Goal: Communication & Community: Participate in discussion

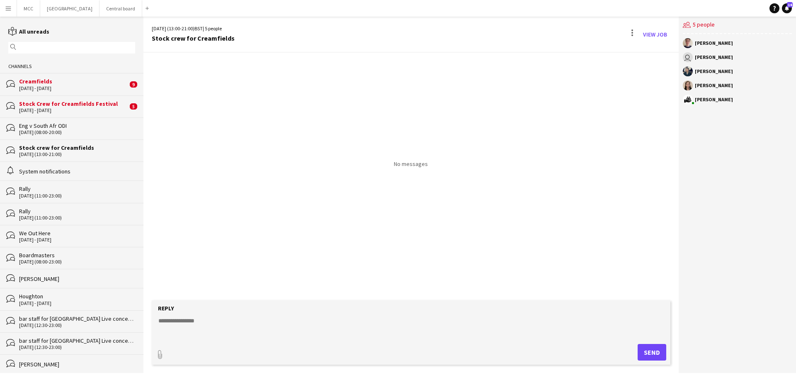
click at [87, 102] on div "Stock Crew for Creamfields Festival" at bounding box center [73, 103] width 109 height 7
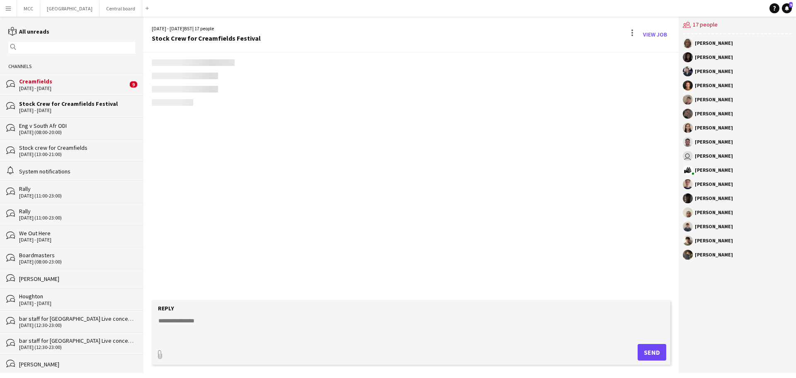
scroll to position [726, 0]
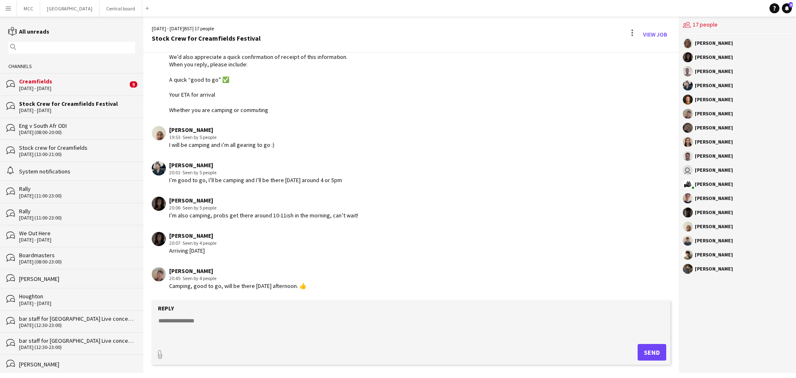
click at [201, 333] on textarea at bounding box center [413, 327] width 510 height 22
click at [201, 333] on textarea "**********" at bounding box center [413, 327] width 510 height 22
type textarea "**********"
click at [649, 348] on button "Send" at bounding box center [651, 352] width 29 height 17
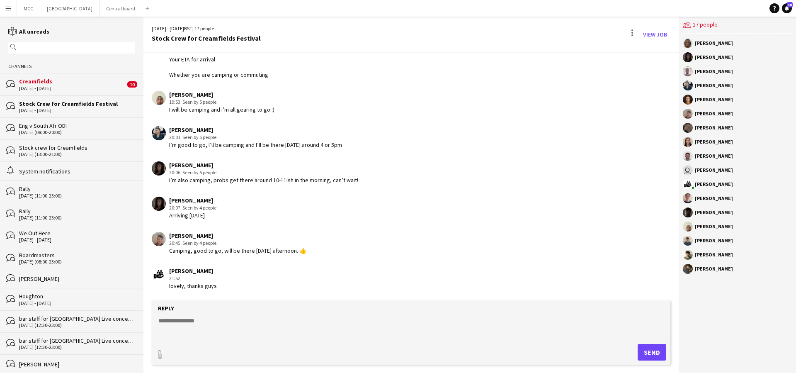
click at [58, 84] on div "Creamfields" at bounding box center [72, 81] width 106 height 7
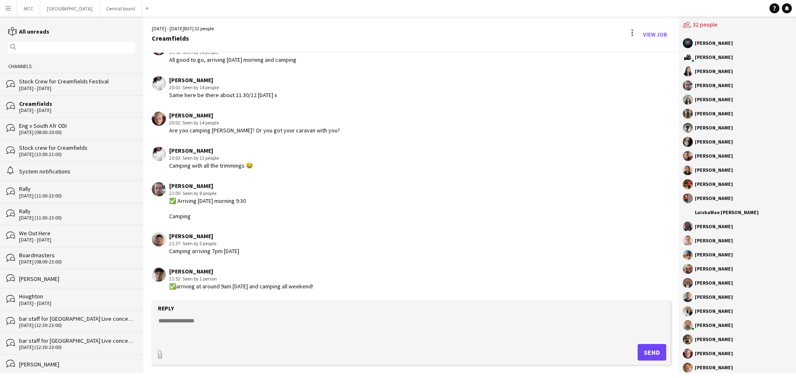
scroll to position [996, 0]
click at [211, 328] on textarea at bounding box center [413, 327] width 510 height 22
type textarea "**********"
click at [657, 347] on button "Send" at bounding box center [651, 352] width 29 height 17
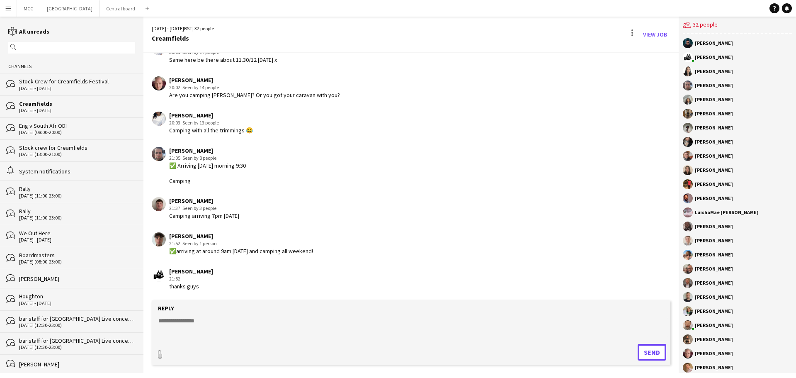
scroll to position [121, 0]
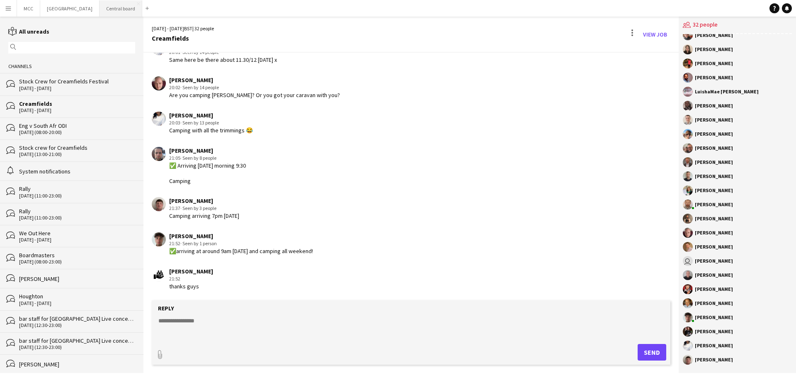
click at [120, 8] on button "Central board Close" at bounding box center [120, 8] width 43 height 16
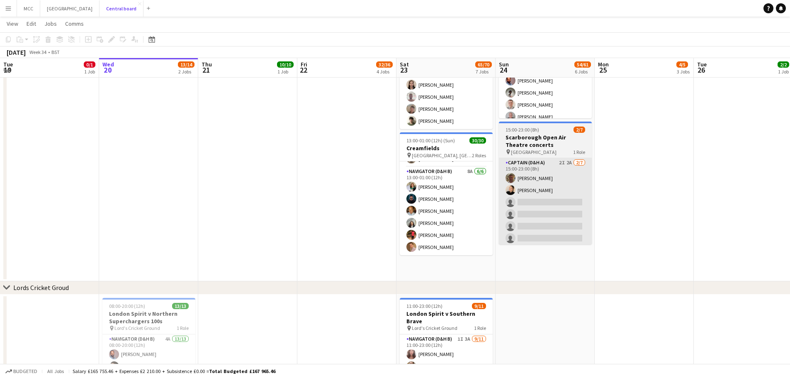
scroll to position [519, 0]
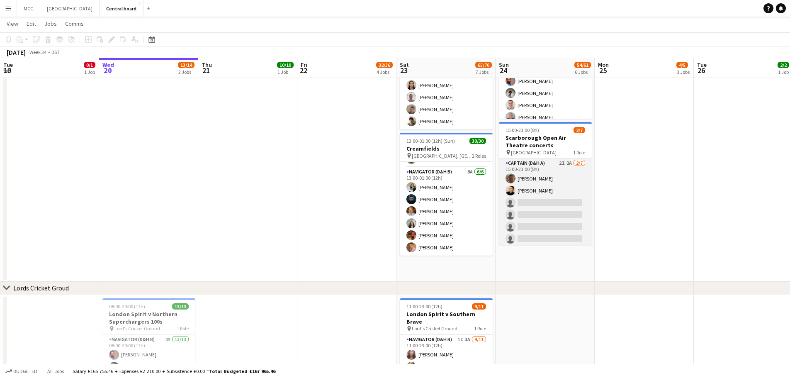
click at [567, 188] on app-card-role "Captain (D&H A) 2I 2A [DATE] 15:00-23:00 (8h) [PERSON_NAME] [PERSON_NAME] singl…" at bounding box center [545, 208] width 93 height 100
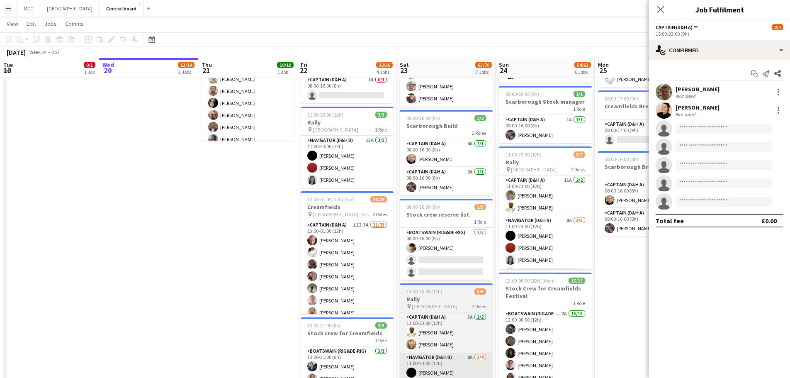
scroll to position [116, 0]
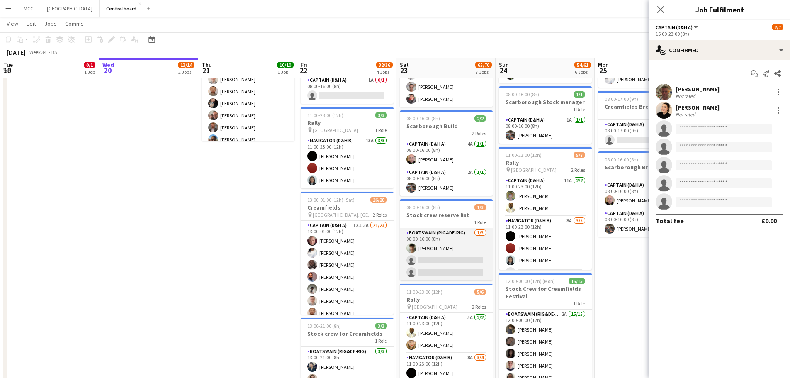
click at [448, 252] on app-card-role "Boatswain (rig&de-rig) [DATE] 08:00-16:00 (8h) [PERSON_NAME] single-neutral-act…" at bounding box center [446, 254] width 93 height 52
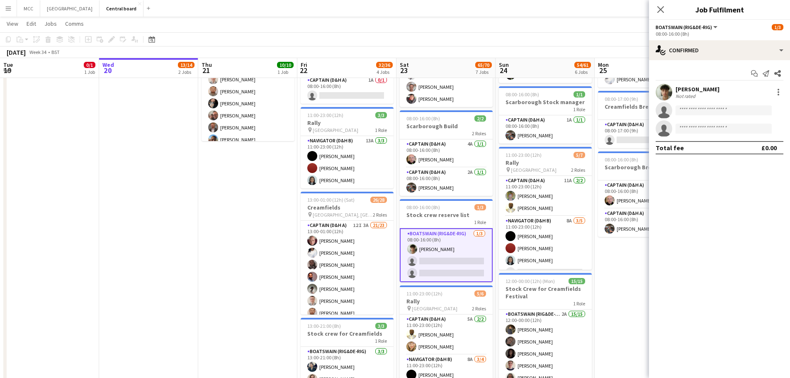
click at [163, 299] on app-date-cell "08:00-17:00 (9h) 0/1 Creamfields Build 1 Role Captain (D&H A) 11A 0/1 08:00-17:…" at bounding box center [148, 349] width 99 height 669
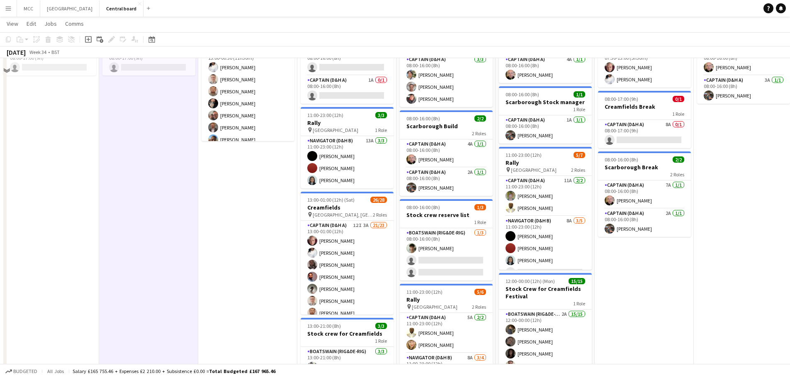
scroll to position [0, 0]
